Goal: Information Seeking & Learning: Learn about a topic

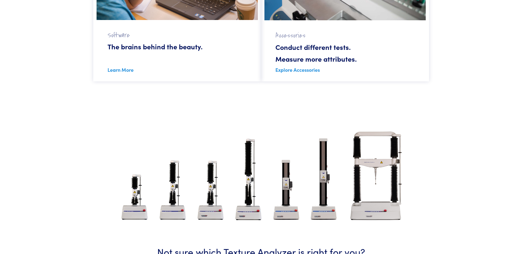
scroll to position [755, 0]
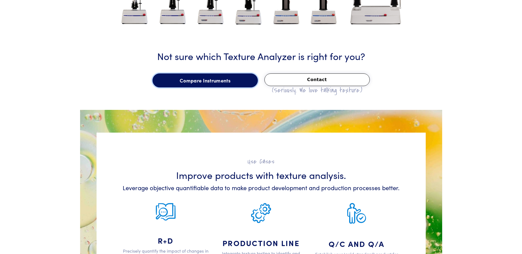
click at [188, 76] on link "Compare Instruments" at bounding box center [204, 80] width 105 height 14
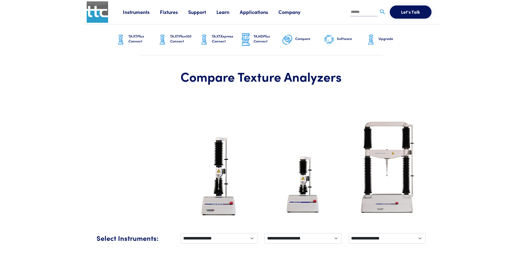
scroll to position [112, 0]
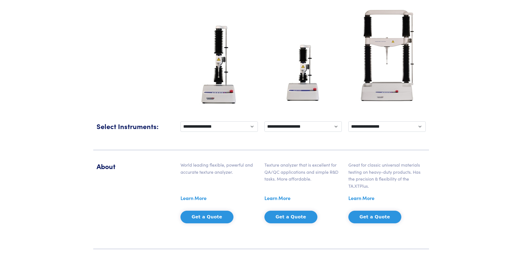
click at [253, 126] on select "**********" at bounding box center [218, 126] width 77 height 10
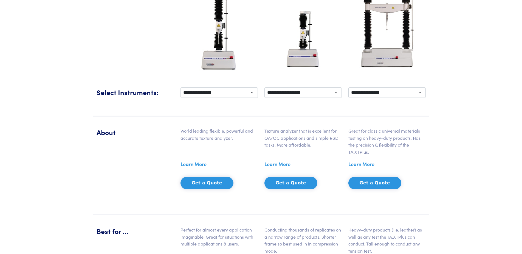
scroll to position [0, 0]
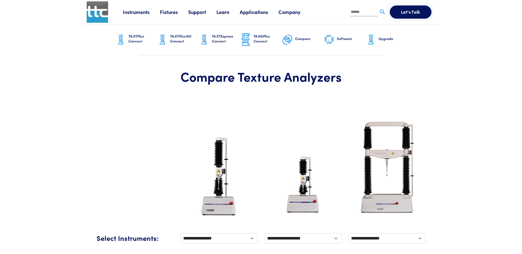
click at [141, 11] on link "Instruments" at bounding box center [141, 11] width 37 height 7
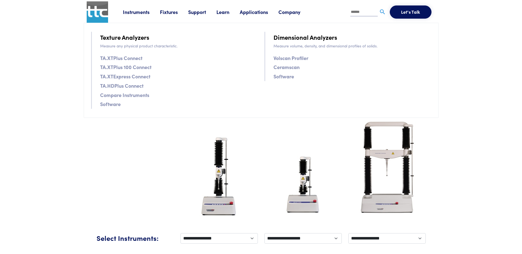
click at [168, 12] on link "Fixtures" at bounding box center [174, 11] width 28 height 7
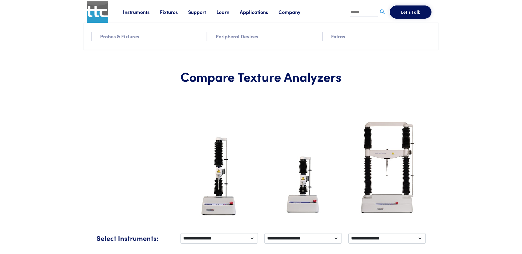
click at [200, 15] on link "Support" at bounding box center [202, 11] width 28 height 7
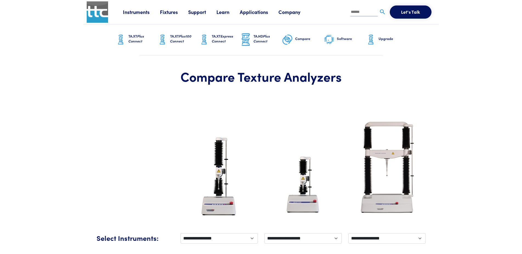
click at [293, 13] on link "Company" at bounding box center [294, 11] width 32 height 7
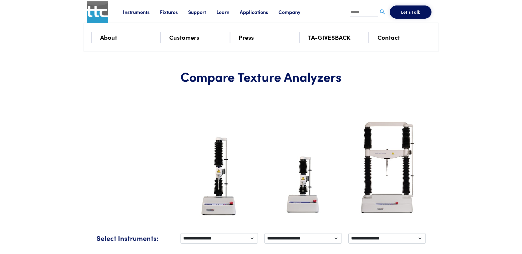
click at [107, 41] on link "About" at bounding box center [108, 37] width 17 height 10
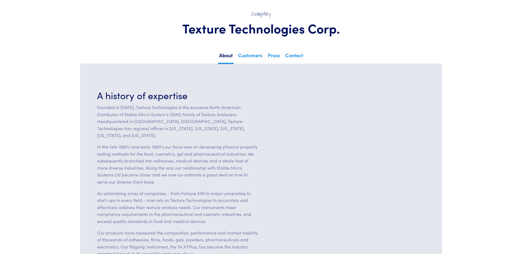
scroll to position [84, 0]
